Goal: Information Seeking & Learning: Learn about a topic

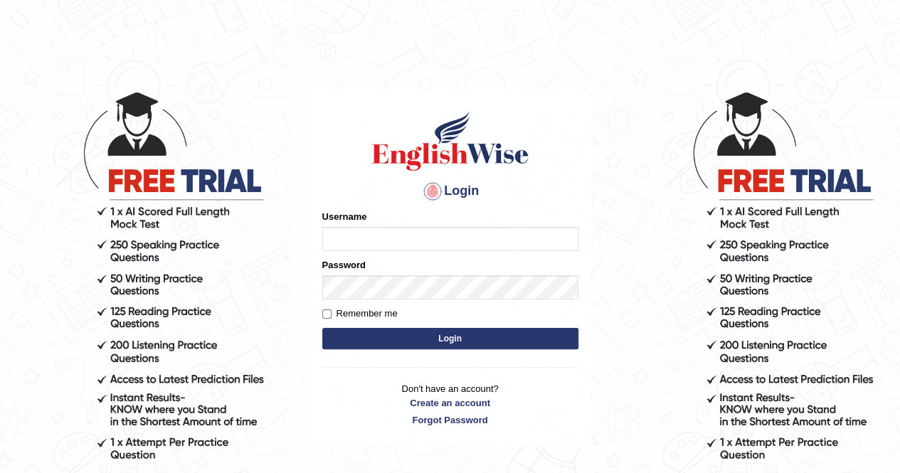
type input "AnjanH"
click at [492, 342] on button "Login" at bounding box center [450, 338] width 256 height 21
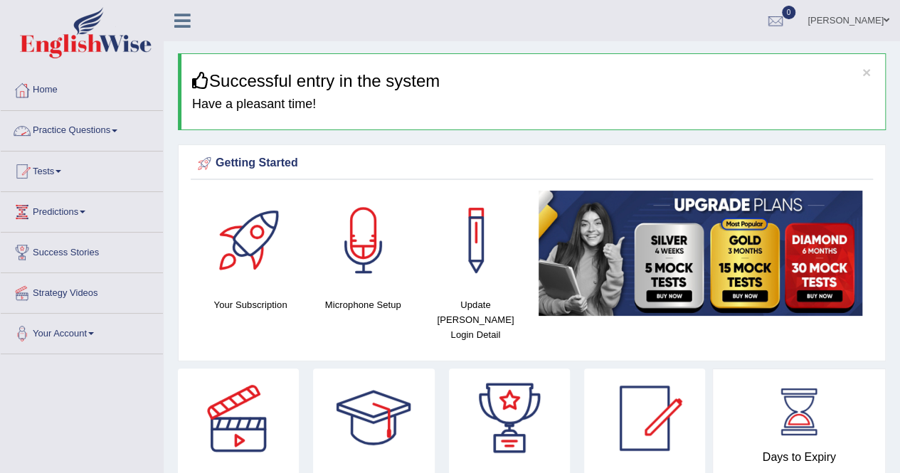
click at [85, 127] on link "Practice Questions" at bounding box center [82, 129] width 162 height 36
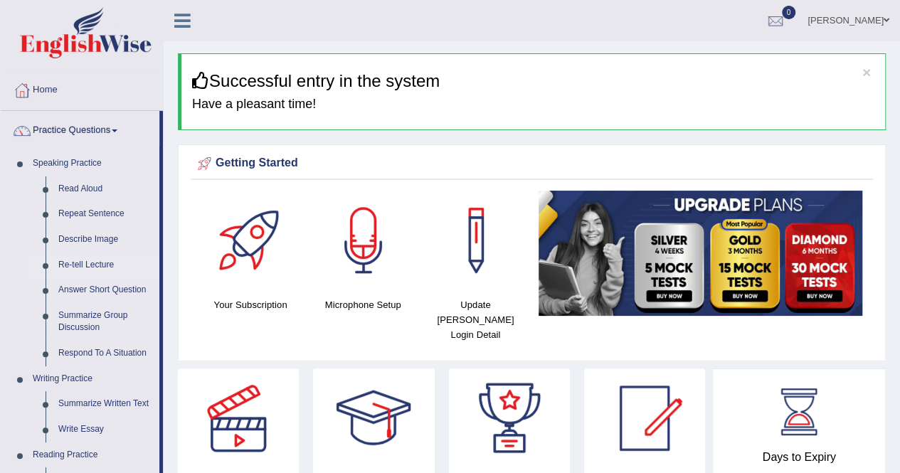
click at [102, 262] on link "Re-tell Lecture" at bounding box center [105, 265] width 107 height 26
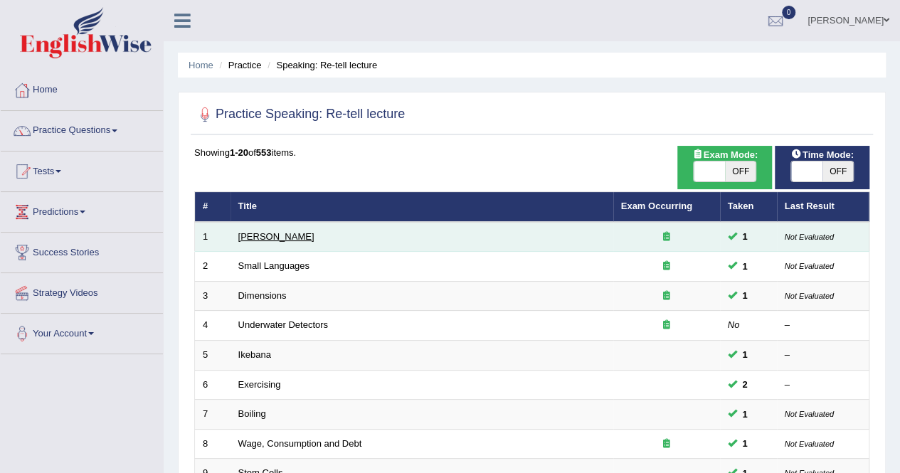
click at [252, 234] on link "[PERSON_NAME]" at bounding box center [276, 236] width 76 height 11
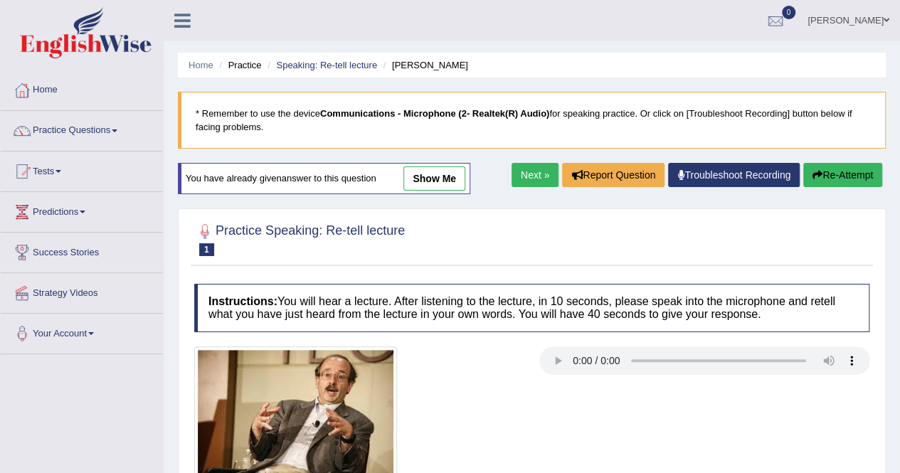
click at [95, 132] on link "Practice Questions" at bounding box center [82, 129] width 162 height 36
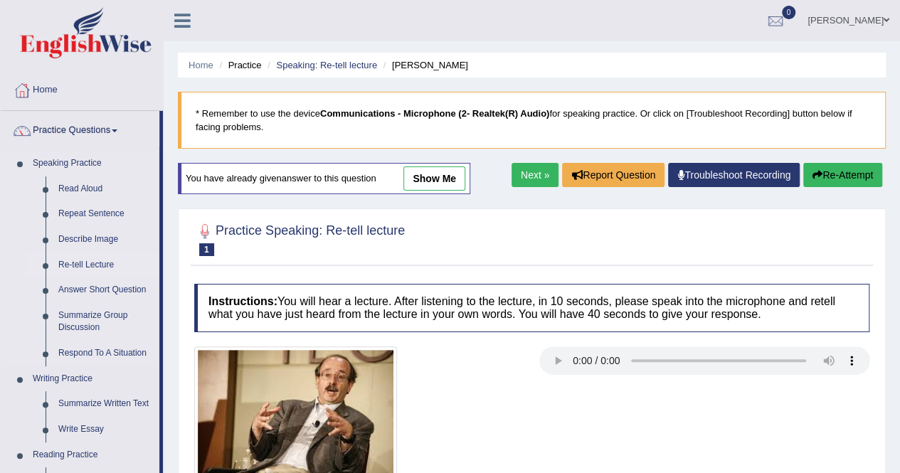
click at [88, 257] on link "Re-tell Lecture" at bounding box center [105, 265] width 107 height 26
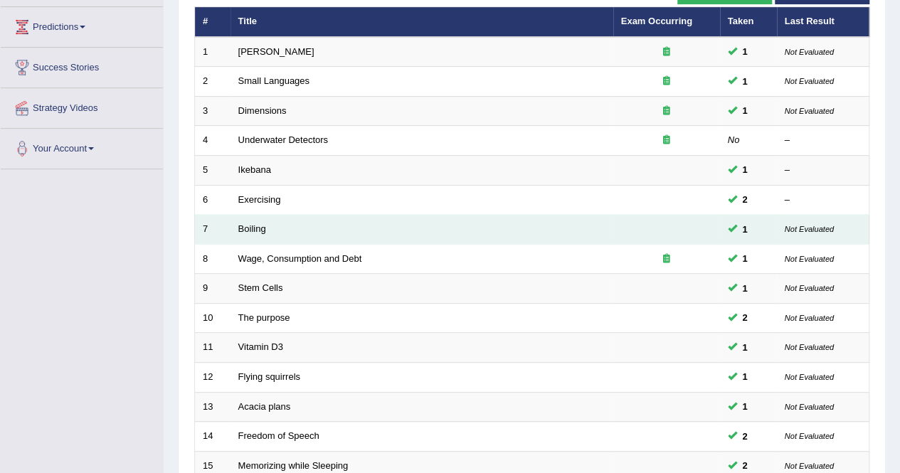
scroll to position [142, 0]
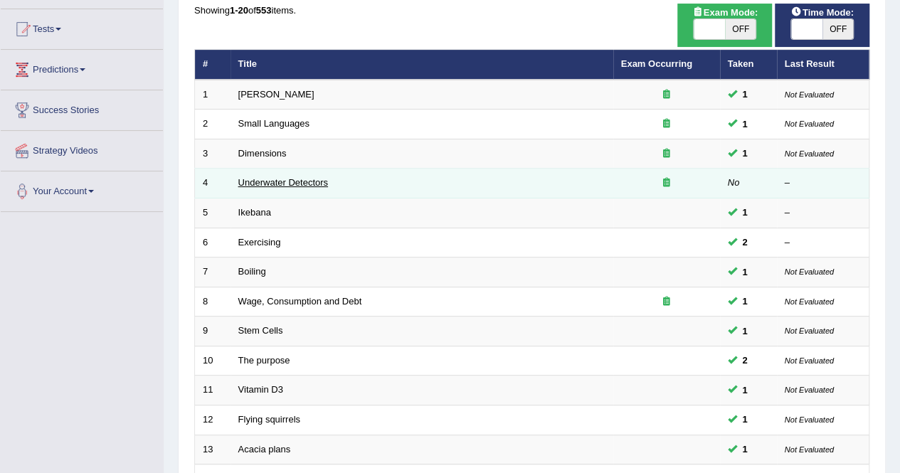
click at [282, 182] on link "Underwater Detectors" at bounding box center [283, 182] width 90 height 11
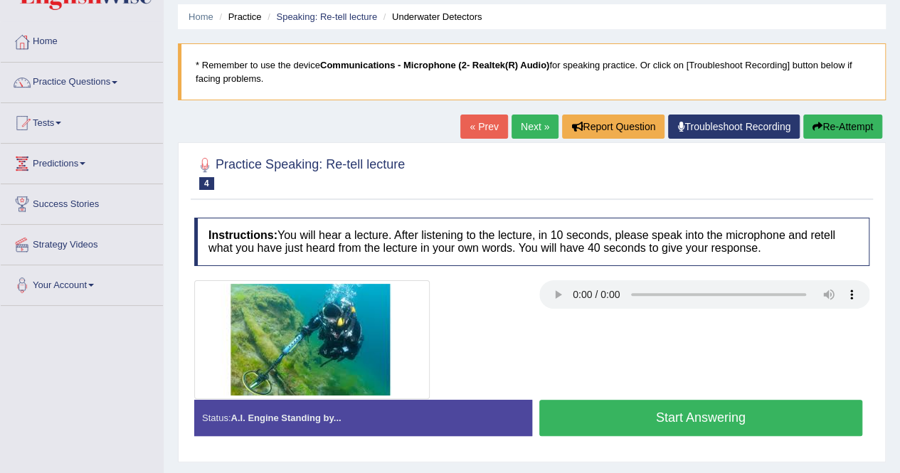
scroll to position [71, 0]
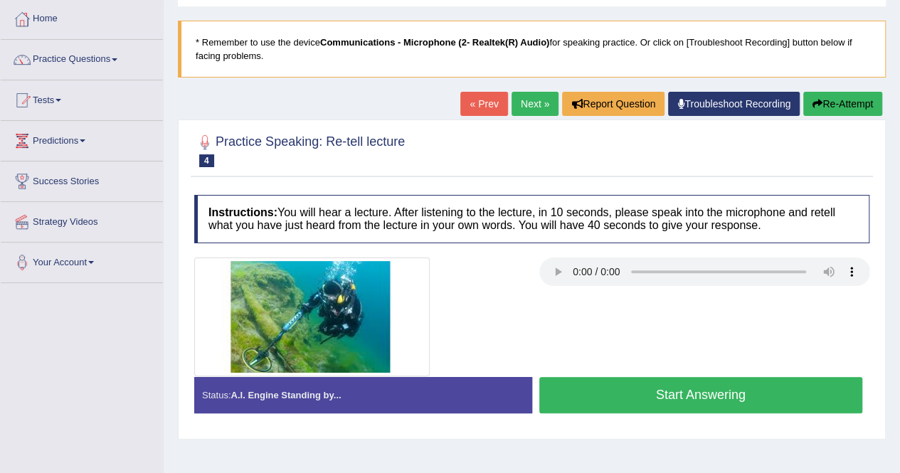
click at [697, 401] on button "Start Answering" at bounding box center [701, 395] width 324 height 36
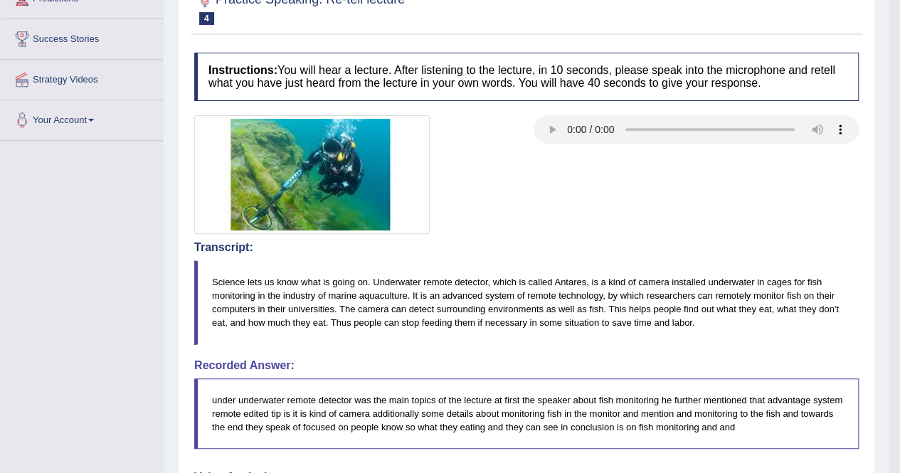
scroll to position [0, 0]
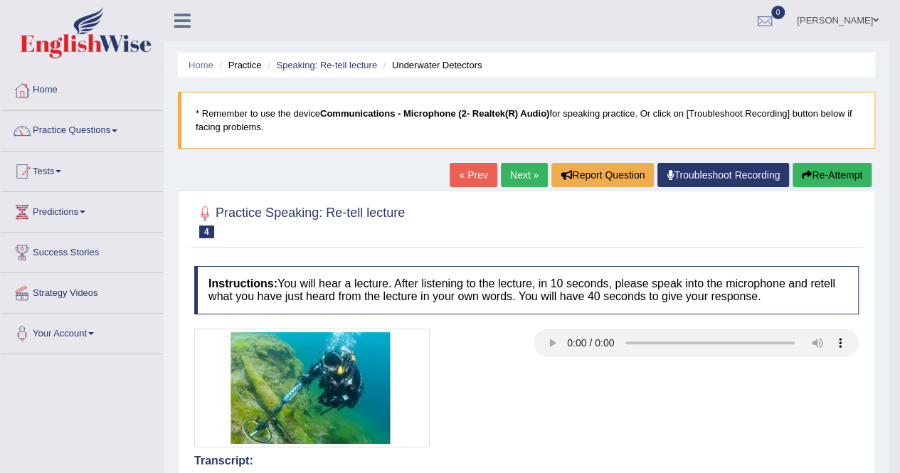
click at [514, 176] on link "Next »" at bounding box center [524, 175] width 47 height 24
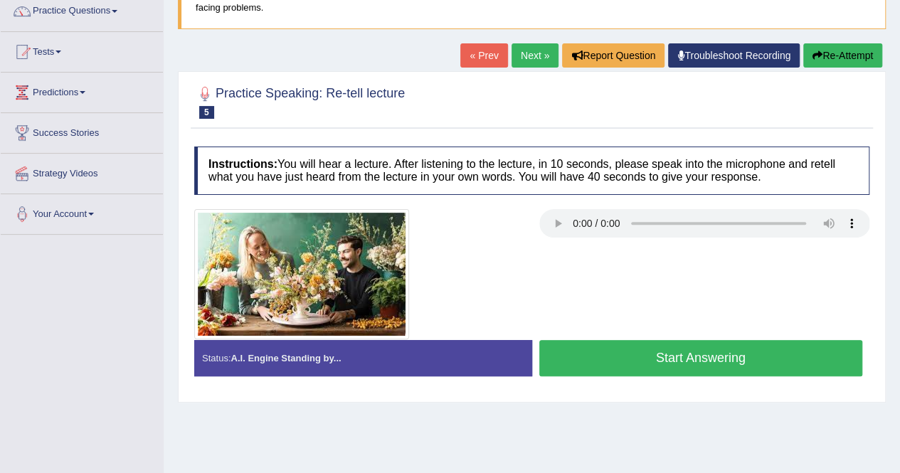
scroll to position [142, 0]
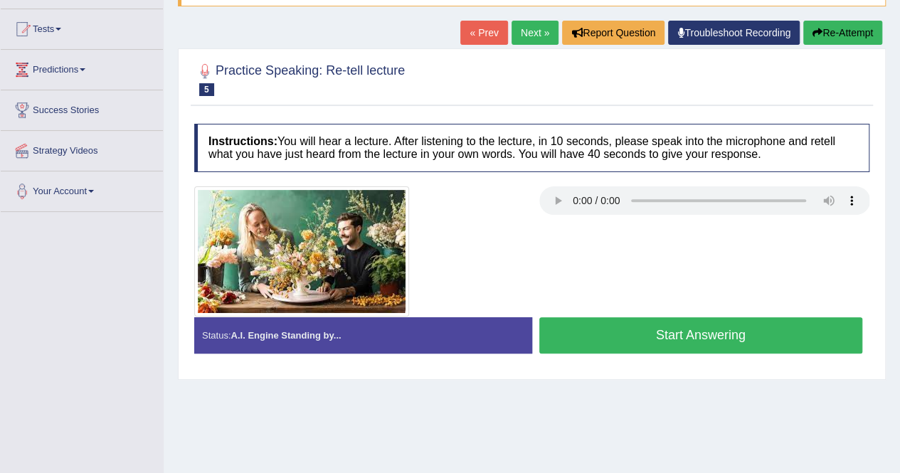
click at [664, 332] on button "Start Answering" at bounding box center [701, 335] width 324 height 36
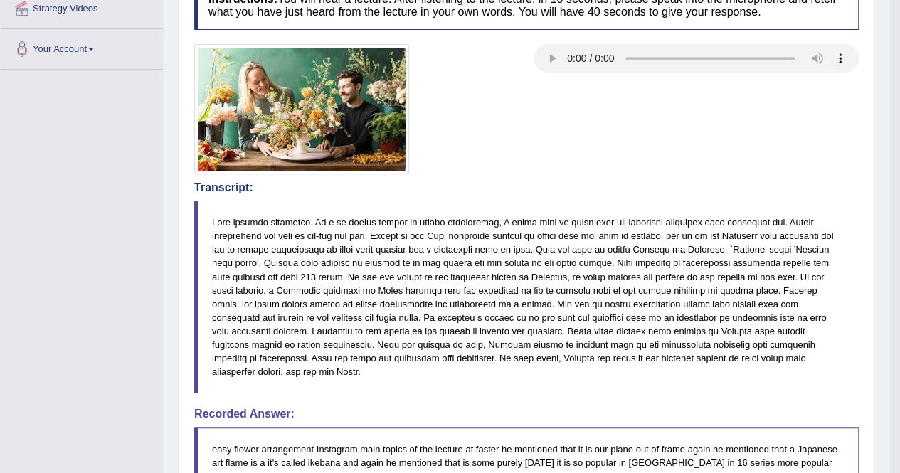
scroll to position [0, 0]
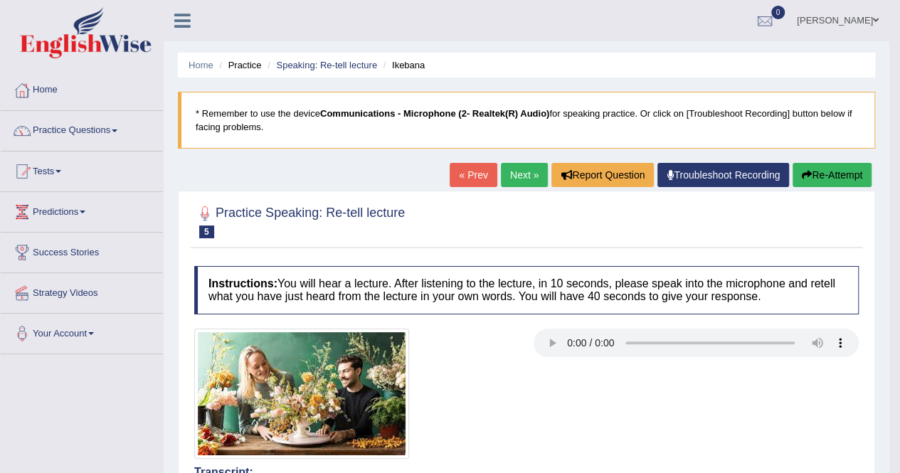
click at [525, 174] on link "Next »" at bounding box center [524, 175] width 47 height 24
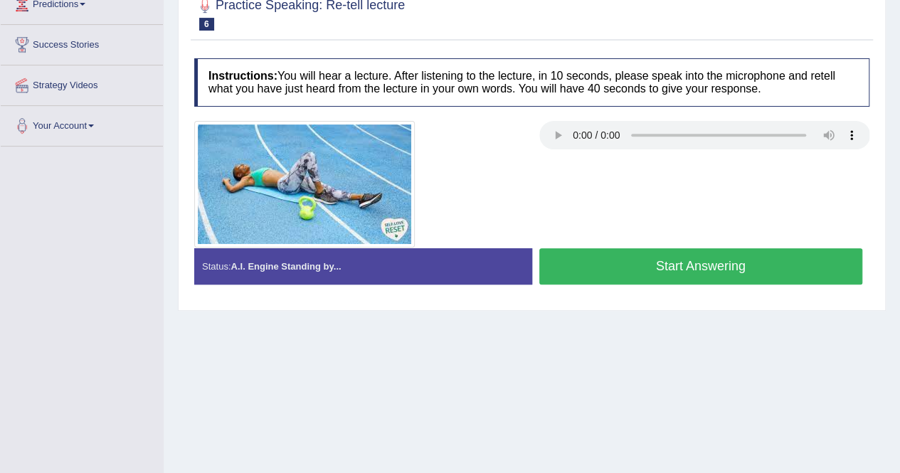
scroll to position [213, 0]
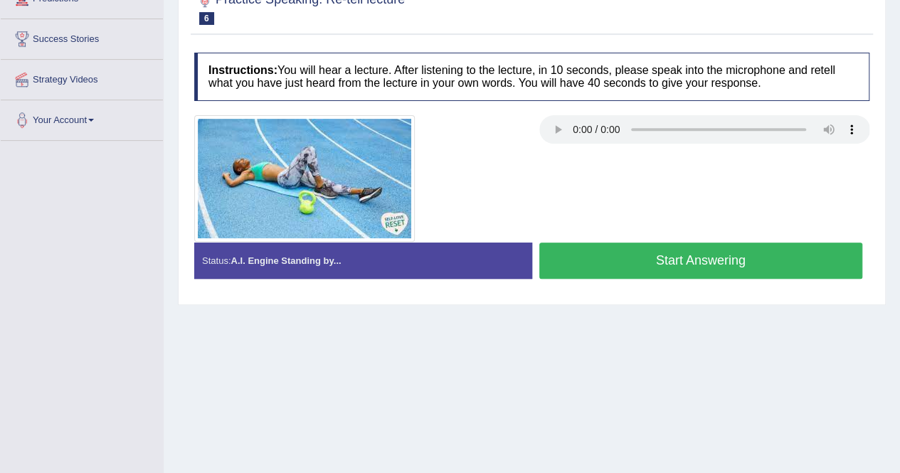
click at [669, 267] on button "Start Answering" at bounding box center [701, 260] width 324 height 36
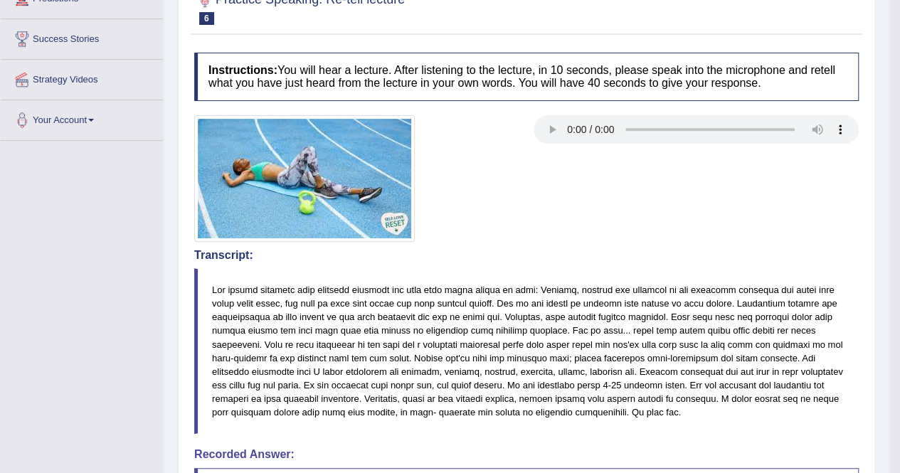
scroll to position [0, 0]
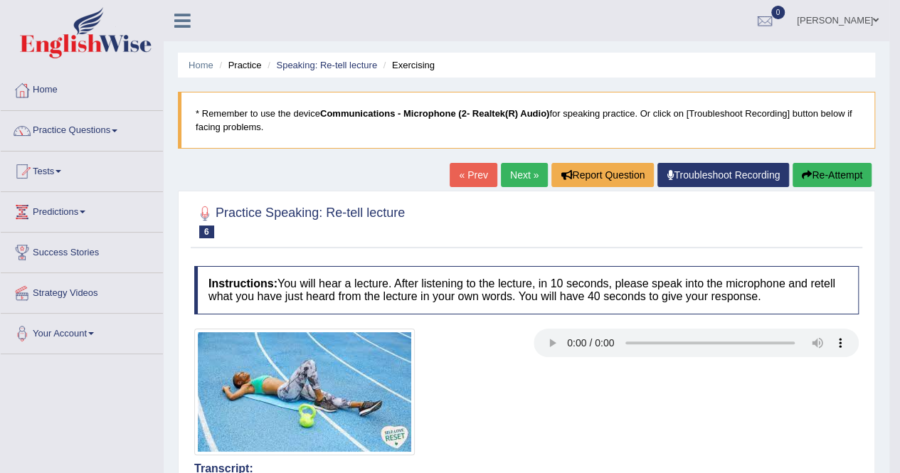
drag, startPoint x: 518, startPoint y: 174, endPoint x: 525, endPoint y: 173, distance: 8.0
click at [518, 174] on link "Next »" at bounding box center [524, 175] width 47 height 24
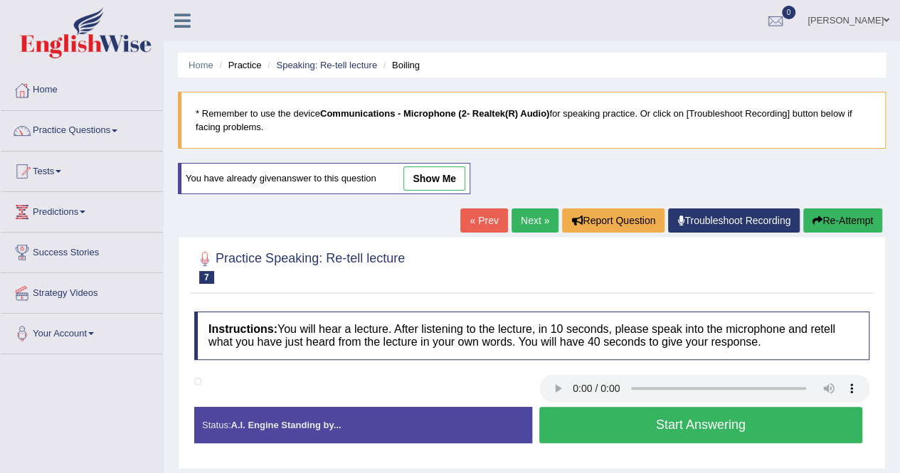
click at [535, 225] on link "Next »" at bounding box center [534, 220] width 47 height 24
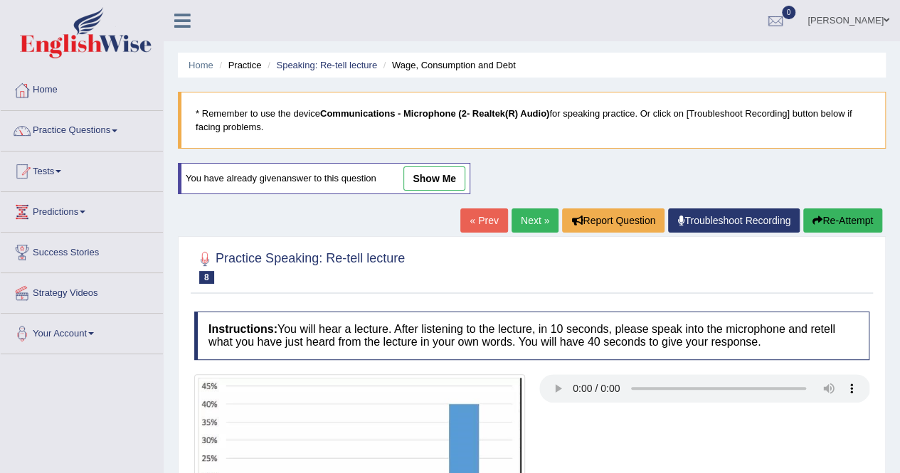
click at [535, 225] on link "Next »" at bounding box center [534, 220] width 47 height 24
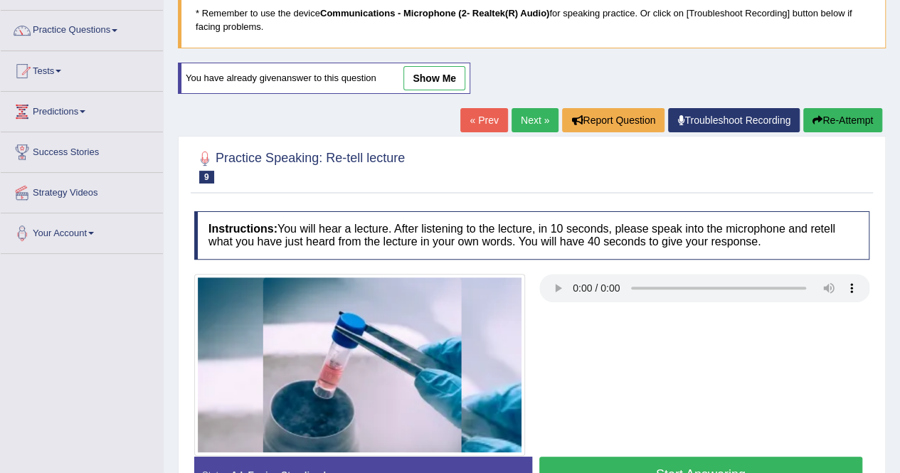
scroll to position [71, 0]
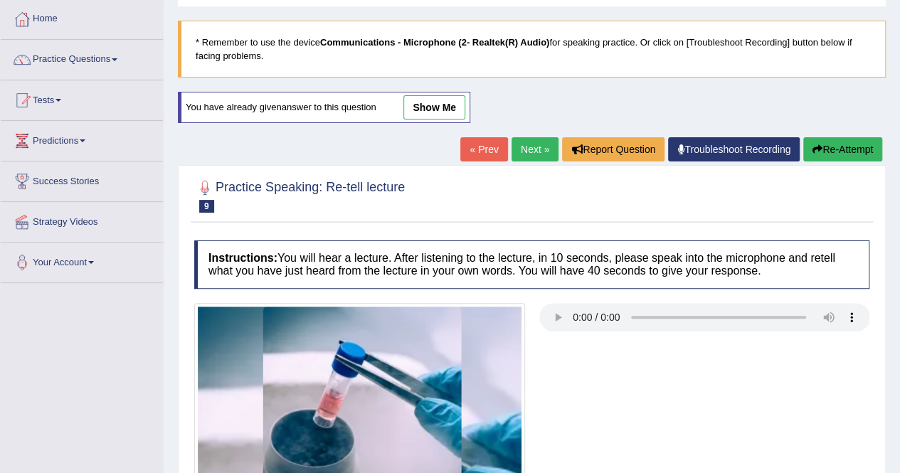
click at [528, 149] on link "Next »" at bounding box center [534, 149] width 47 height 24
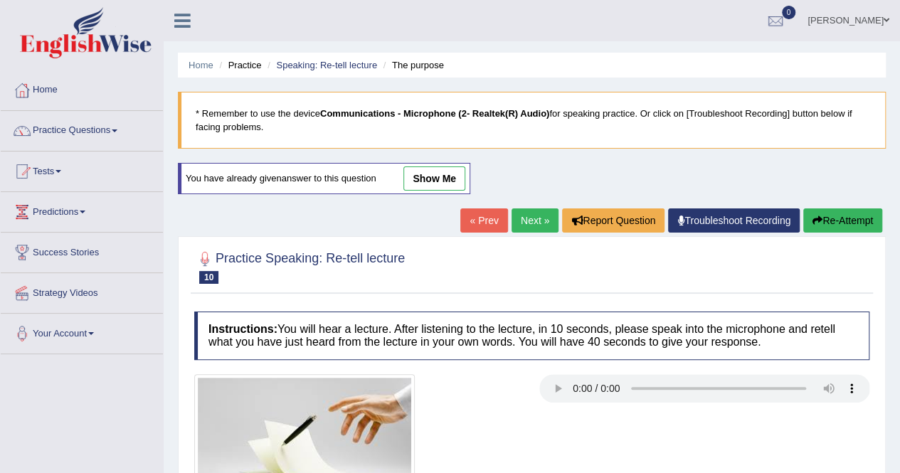
click at [539, 217] on link "Next »" at bounding box center [534, 220] width 47 height 24
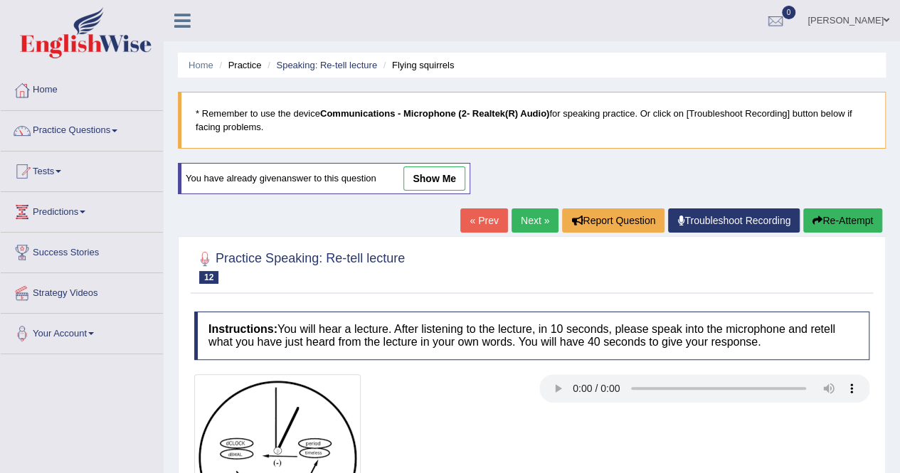
click at [539, 217] on link "Next »" at bounding box center [534, 220] width 47 height 24
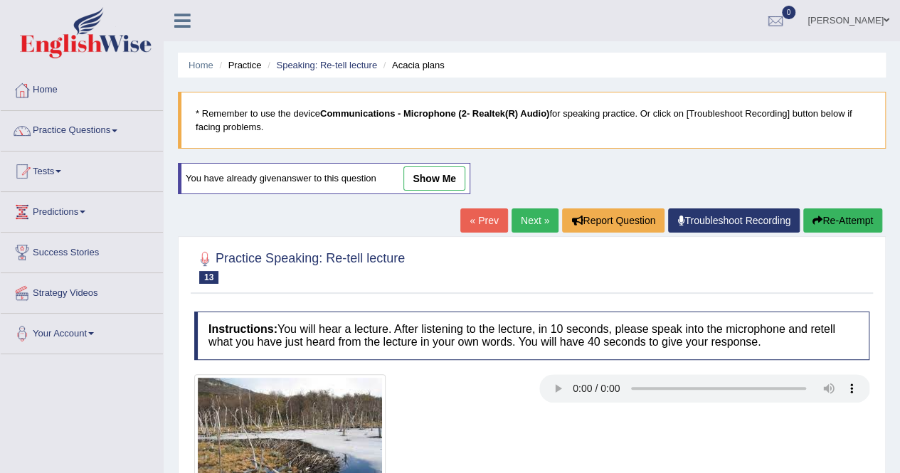
click at [539, 217] on link "Next »" at bounding box center [534, 220] width 47 height 24
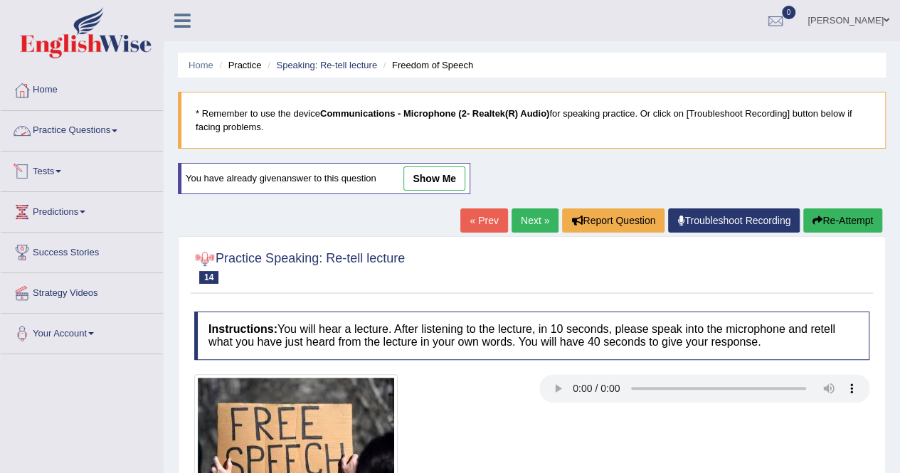
click at [50, 126] on link "Practice Questions" at bounding box center [82, 129] width 162 height 36
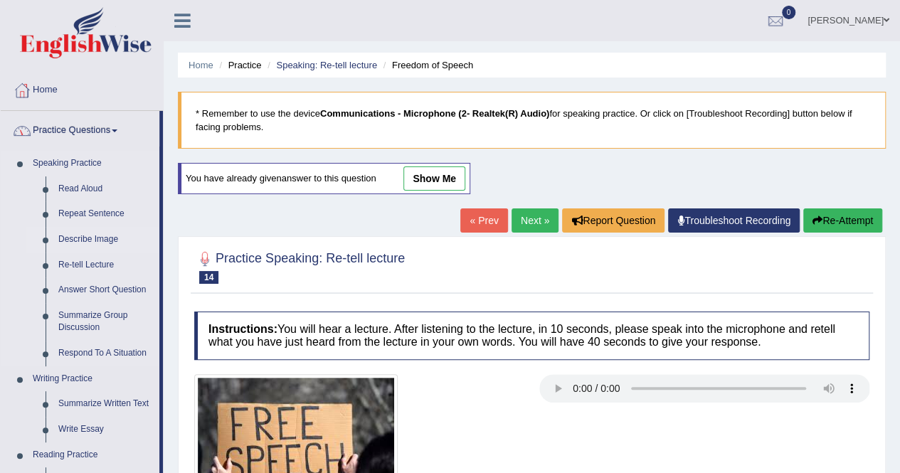
scroll to position [71, 0]
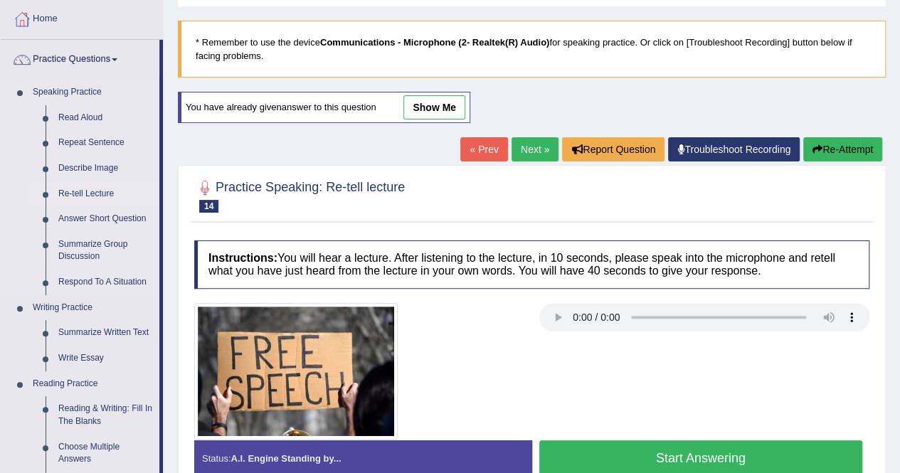
click at [87, 191] on link "Re-tell Lecture" at bounding box center [105, 194] width 107 height 26
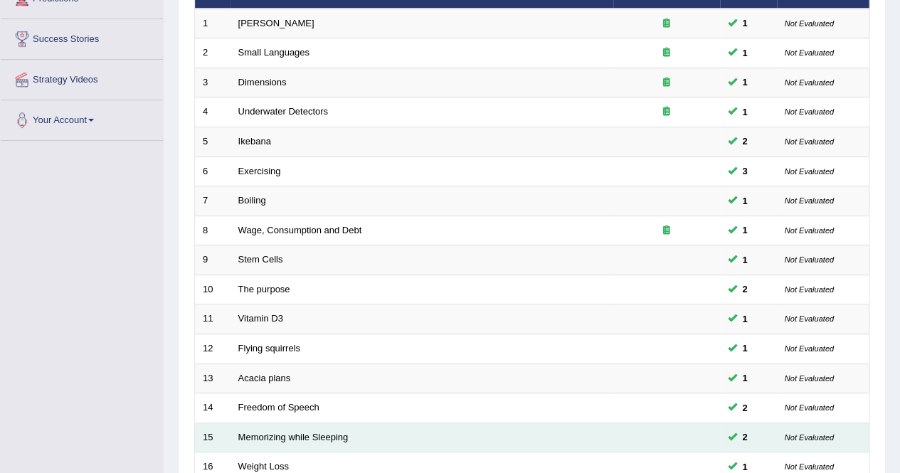
scroll to position [461, 0]
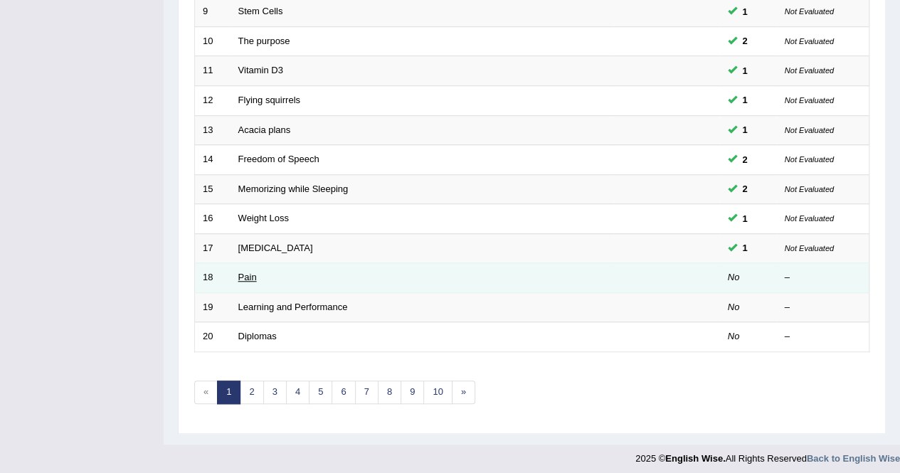
click at [246, 274] on link "Pain" at bounding box center [247, 277] width 18 height 11
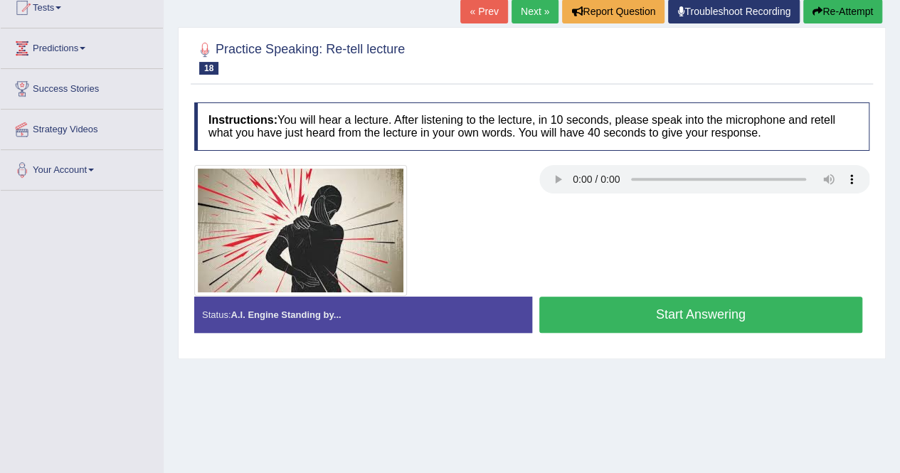
scroll to position [213, 0]
